Goal: Browse casually

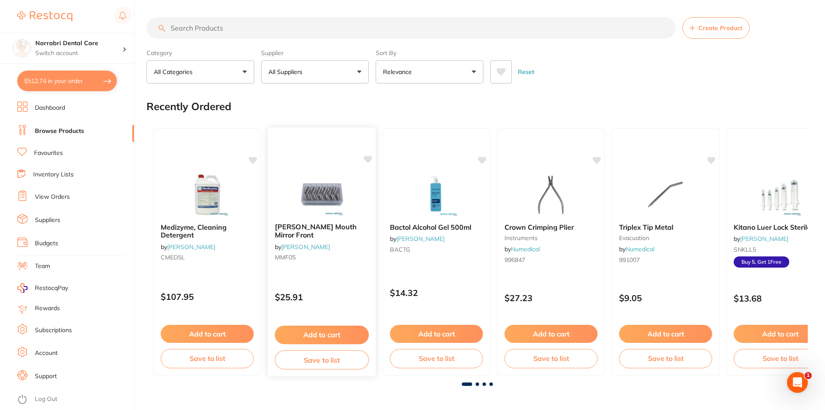
click at [304, 194] on img at bounding box center [321, 195] width 56 height 44
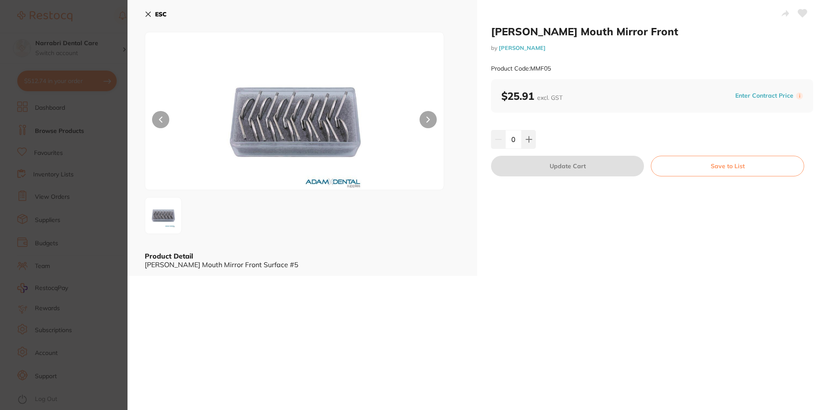
click at [421, 120] on button at bounding box center [427, 119] width 17 height 17
click at [145, 10] on div "ESC Product Detail [PERSON_NAME] Mouth Mirror Front Surface #5" at bounding box center [302, 138] width 350 height 276
click at [156, 12] on button "ESC" at bounding box center [156, 14] width 22 height 15
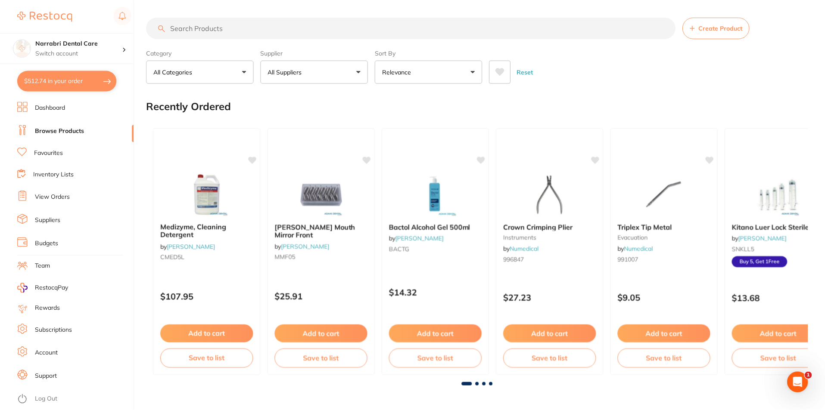
scroll to position [0, 0]
